Goal: Find specific page/section: Find specific page/section

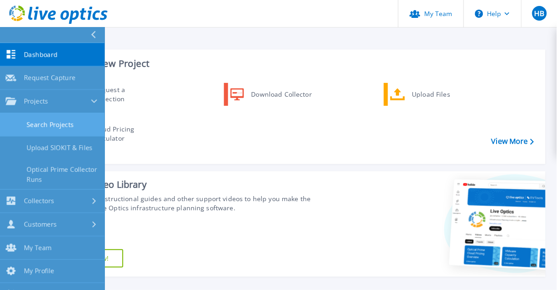
click at [58, 119] on link "Search Projects" at bounding box center [52, 124] width 105 height 23
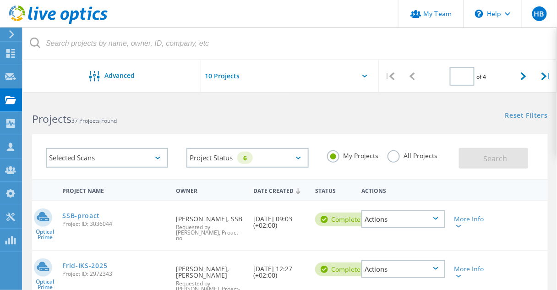
type input "1"
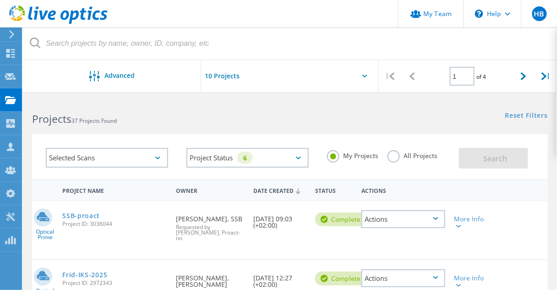
click at [393, 159] on label "All Projects" at bounding box center [413, 154] width 50 height 9
click at [0, 0] on input "All Projects" at bounding box center [0, 0] width 0 height 0
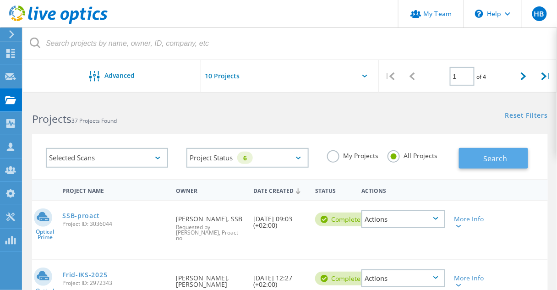
click at [496, 157] on span "Search" at bounding box center [496, 159] width 24 height 10
